Goal: Information Seeking & Learning: Learn about a topic

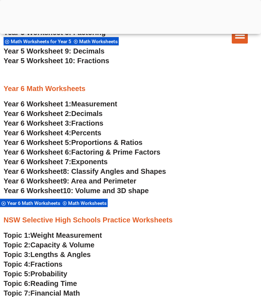
scroll to position [1325, 0]
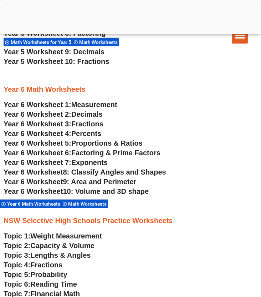
click at [94, 182] on span "9: Area and Perimeter" at bounding box center [99, 182] width 73 height 8
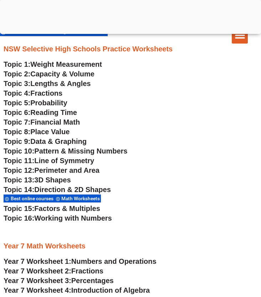
scroll to position [1500, 0]
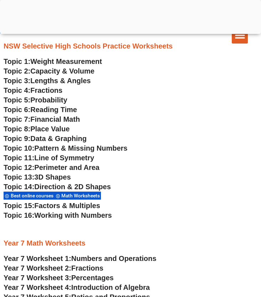
click at [90, 72] on span "Capacity & Volume" at bounding box center [62, 71] width 64 height 8
click at [88, 59] on span "Weight Measurement" at bounding box center [66, 61] width 72 height 8
click at [78, 71] on span "Capacity & Volume" at bounding box center [62, 71] width 64 height 8
click at [69, 83] on span "Lengths & Angles" at bounding box center [60, 81] width 60 height 8
click at [52, 90] on span "Fractions" at bounding box center [46, 90] width 32 height 8
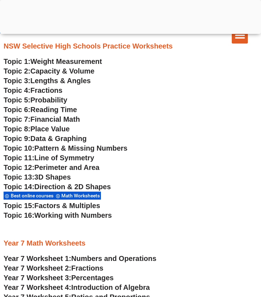
click at [52, 101] on span "Probability" at bounding box center [48, 100] width 37 height 8
click at [63, 111] on span "Reading Time" at bounding box center [53, 110] width 47 height 8
click at [65, 121] on span "Financial Math" at bounding box center [55, 119] width 50 height 8
click at [55, 129] on span "Place Value" at bounding box center [49, 129] width 39 height 8
click at [83, 139] on span "Data & Graphing" at bounding box center [58, 138] width 56 height 8
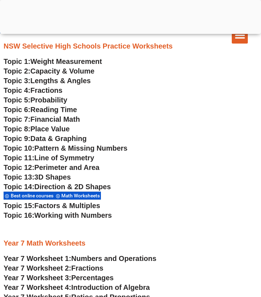
click at [118, 147] on span "Pattern & Missing Numbers" at bounding box center [80, 148] width 93 height 8
click at [92, 158] on span "Line of Symmetry" at bounding box center [64, 158] width 60 height 8
click at [56, 168] on span "Perimeter and Area" at bounding box center [66, 167] width 65 height 8
click at [65, 178] on span "3D Shapes" at bounding box center [52, 177] width 36 height 8
click at [79, 188] on span "Direction & 2D Shapes" at bounding box center [72, 187] width 77 height 8
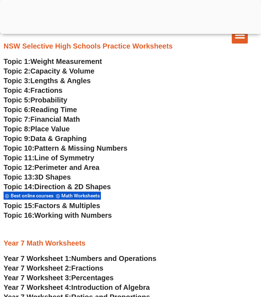
click at [85, 208] on span "Factors & Multiples" at bounding box center [67, 206] width 66 height 8
click at [101, 218] on span "Working with Numbers" at bounding box center [72, 215] width 77 height 8
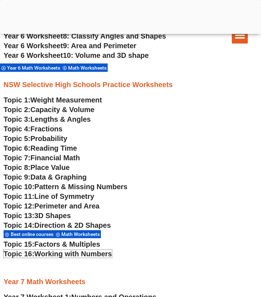
scroll to position [1363, 0]
